Goal: Check status: Check status

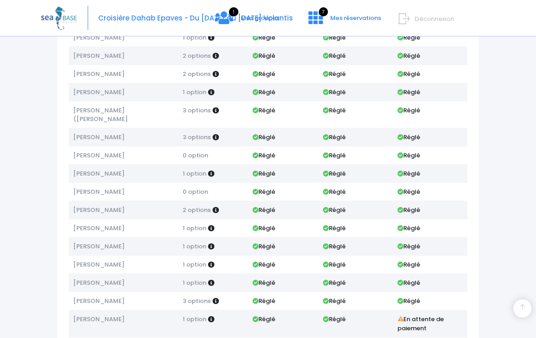
scroll to position [352, 0]
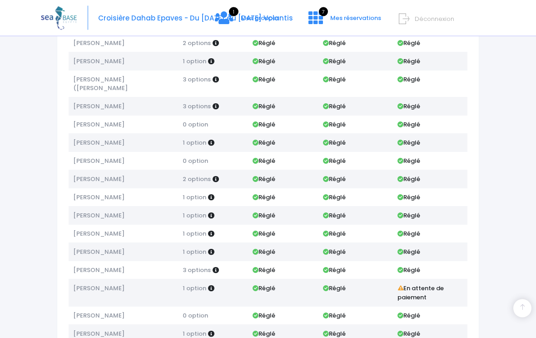
click at [471, 239] on div "Nom Options Acompte Acompte 2 Solde [PERSON_NAME] 2 options Réglé Réglé En atte…" at bounding box center [268, 77] width 413 height 639
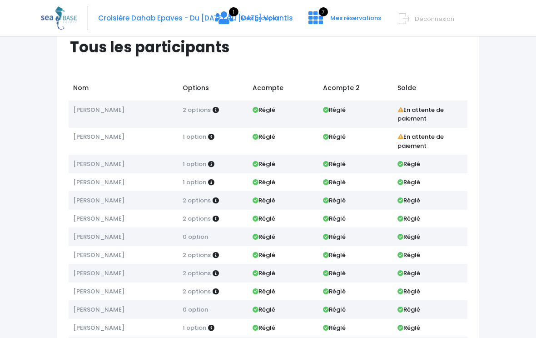
scroll to position [0, 0]
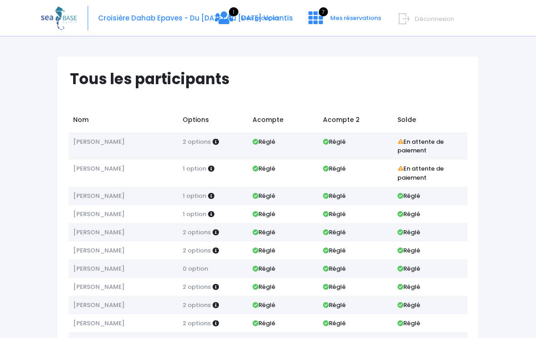
click at [279, 11] on div "Croisière Dahab Epaves - Du [DATE] au [DATE] Volantis 1 Mes groupes 7" at bounding box center [261, 18] width 441 height 36
click at [316, 12] on icon at bounding box center [316, 17] width 15 height 15
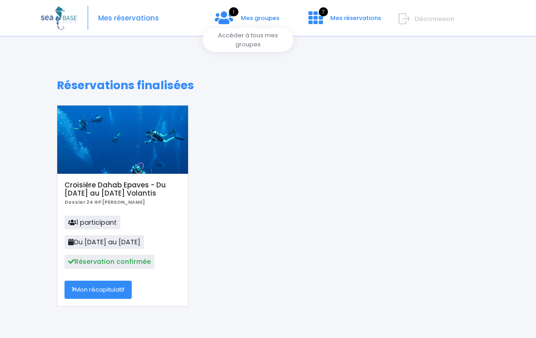
click at [246, 18] on span "Mes groupes" at bounding box center [260, 18] width 39 height 9
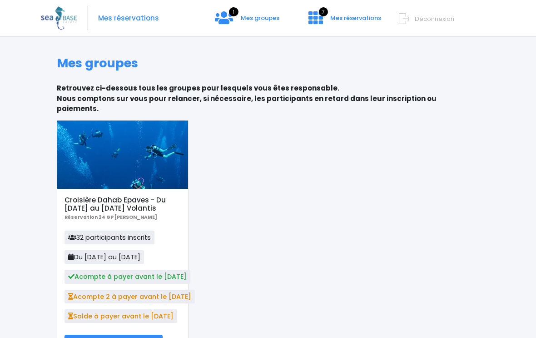
scroll to position [33, 0]
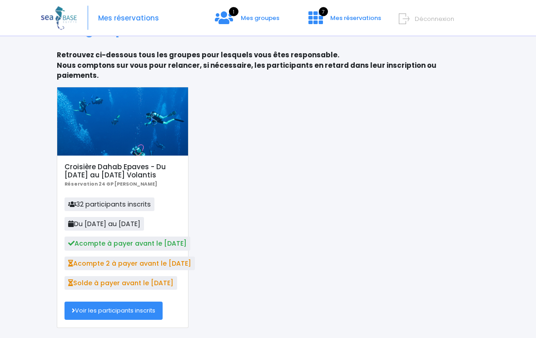
click at [154, 302] on link "Voir les participants inscrits" at bounding box center [114, 311] width 98 height 18
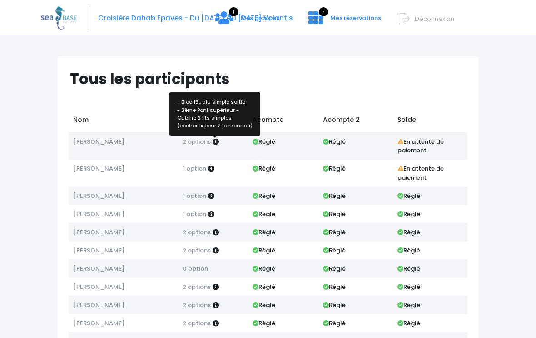
click at [215, 141] on icon at bounding box center [216, 142] width 6 height 6
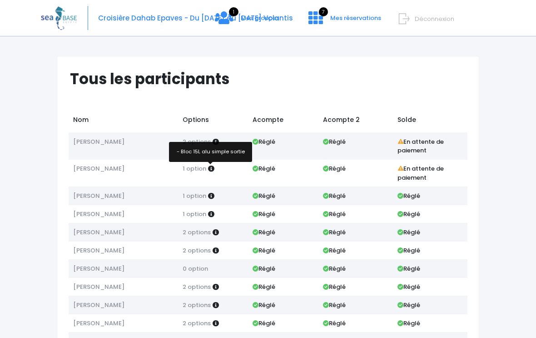
click at [213, 168] on icon at bounding box center [211, 168] width 6 height 6
click at [215, 143] on icon at bounding box center [216, 142] width 6 height 6
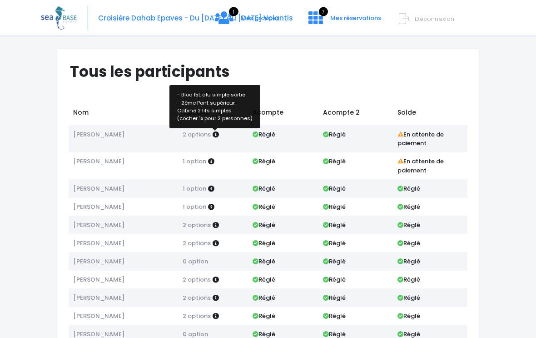
scroll to position [8, 0]
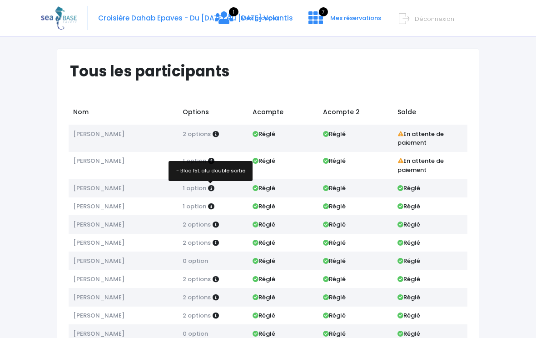
click at [210, 185] on icon at bounding box center [211, 188] width 6 height 6
click at [208, 206] on icon at bounding box center [211, 206] width 6 height 6
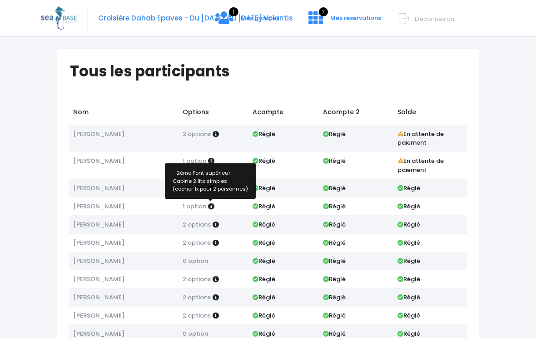
click at [215, 221] on icon at bounding box center [216, 224] width 6 height 6
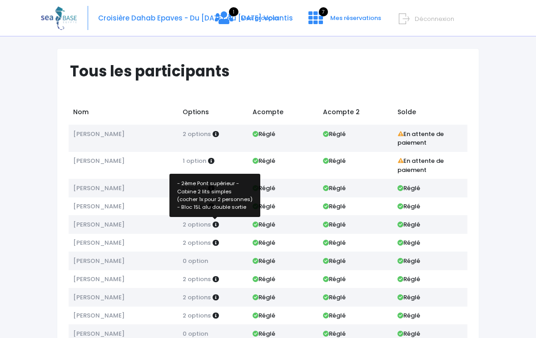
click at [214, 239] on icon at bounding box center [216, 242] width 6 height 6
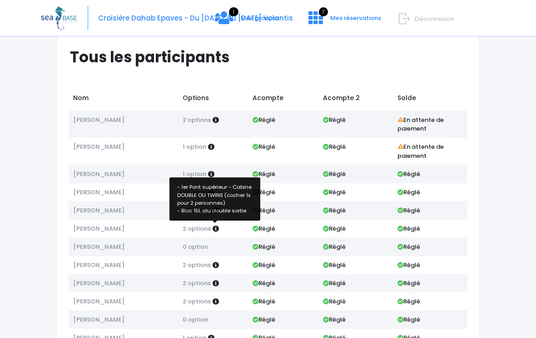
scroll to position [35, 0]
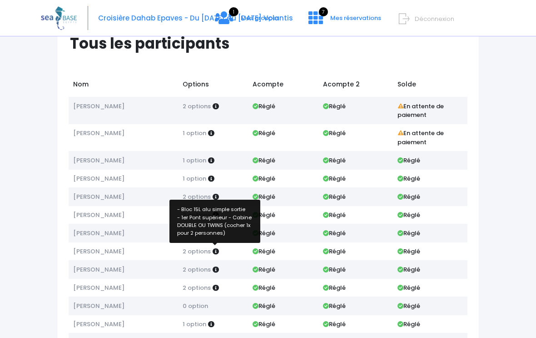
click at [213, 250] on icon at bounding box center [216, 251] width 6 height 6
click at [217, 267] on icon at bounding box center [216, 269] width 6 height 6
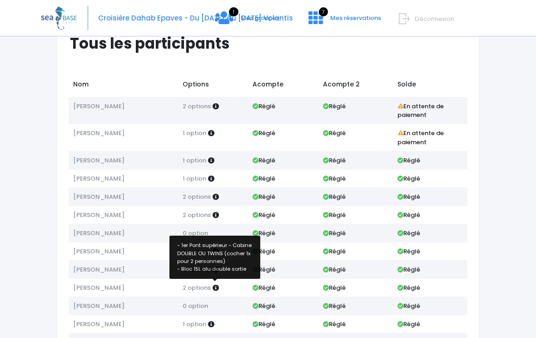
click at [213, 287] on icon at bounding box center [216, 287] width 6 height 6
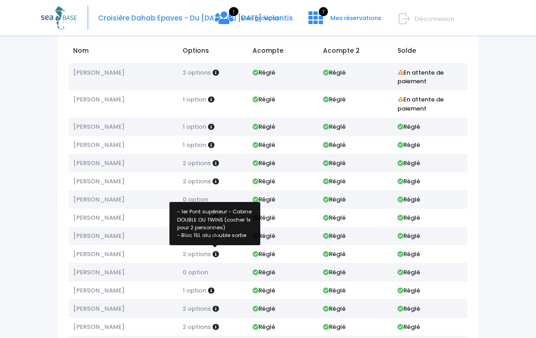
scroll to position [69, 0]
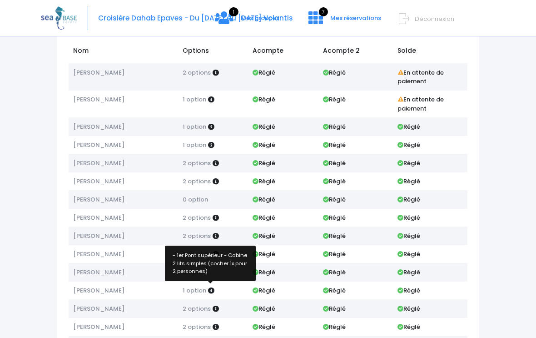
click at [208, 290] on icon at bounding box center [211, 290] width 6 height 6
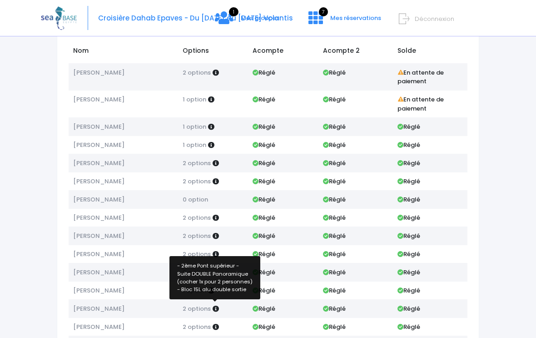
click at [213, 305] on icon at bounding box center [216, 308] width 6 height 6
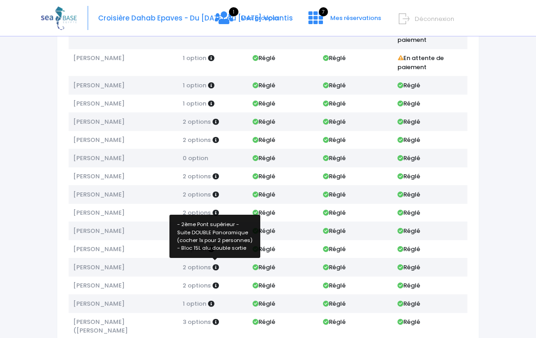
scroll to position [111, 0]
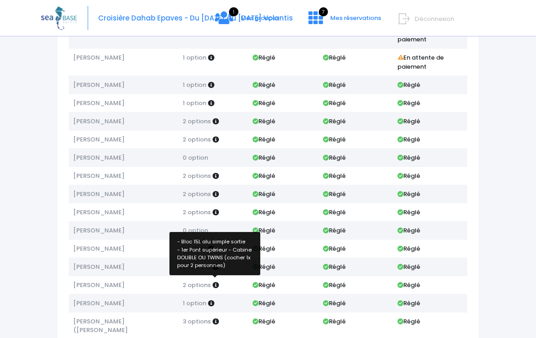
click at [214, 282] on icon at bounding box center [216, 285] width 6 height 6
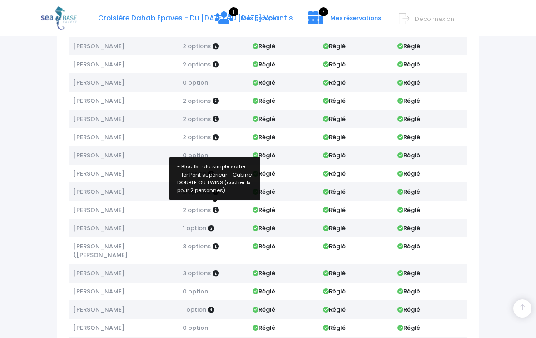
scroll to position [186, 0]
click at [212, 306] on icon at bounding box center [211, 309] width 6 height 6
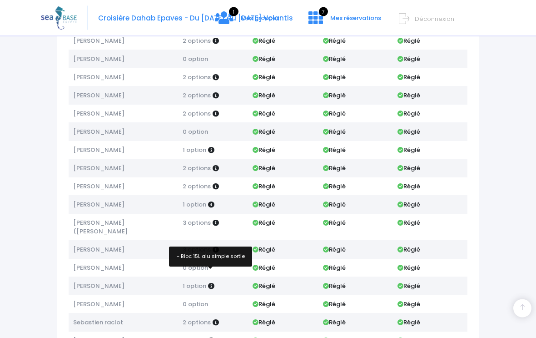
scroll to position [210, 0]
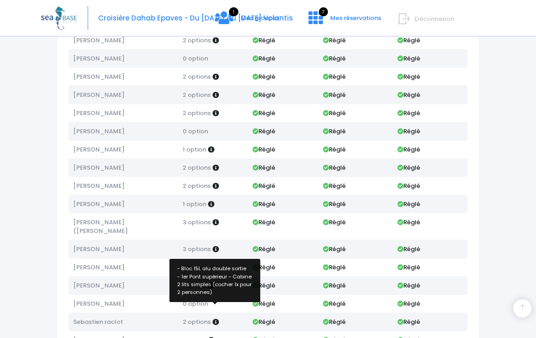
click at [216, 319] on icon at bounding box center [216, 322] width 6 height 6
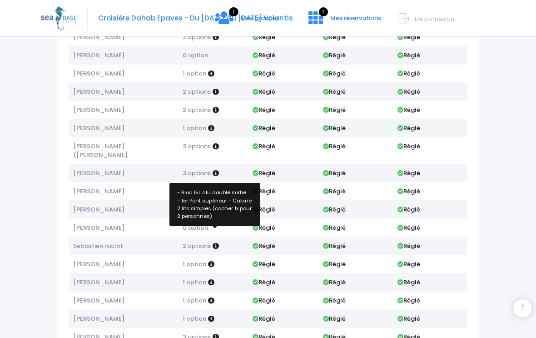
scroll to position [294, 0]
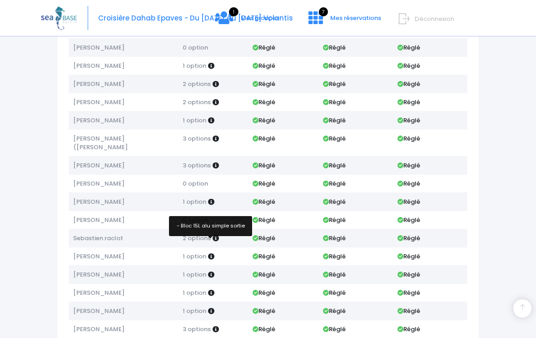
click at [212, 253] on icon at bounding box center [211, 256] width 6 height 6
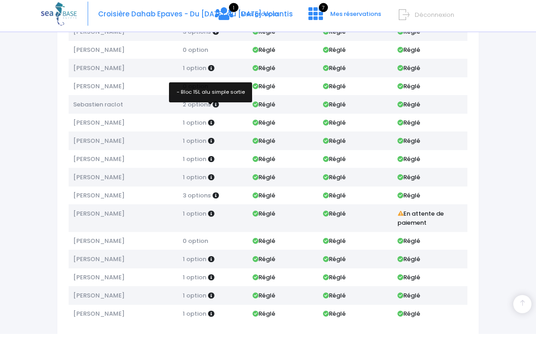
scroll to position [423, 0]
